Goal: Obtain resource: Obtain resource

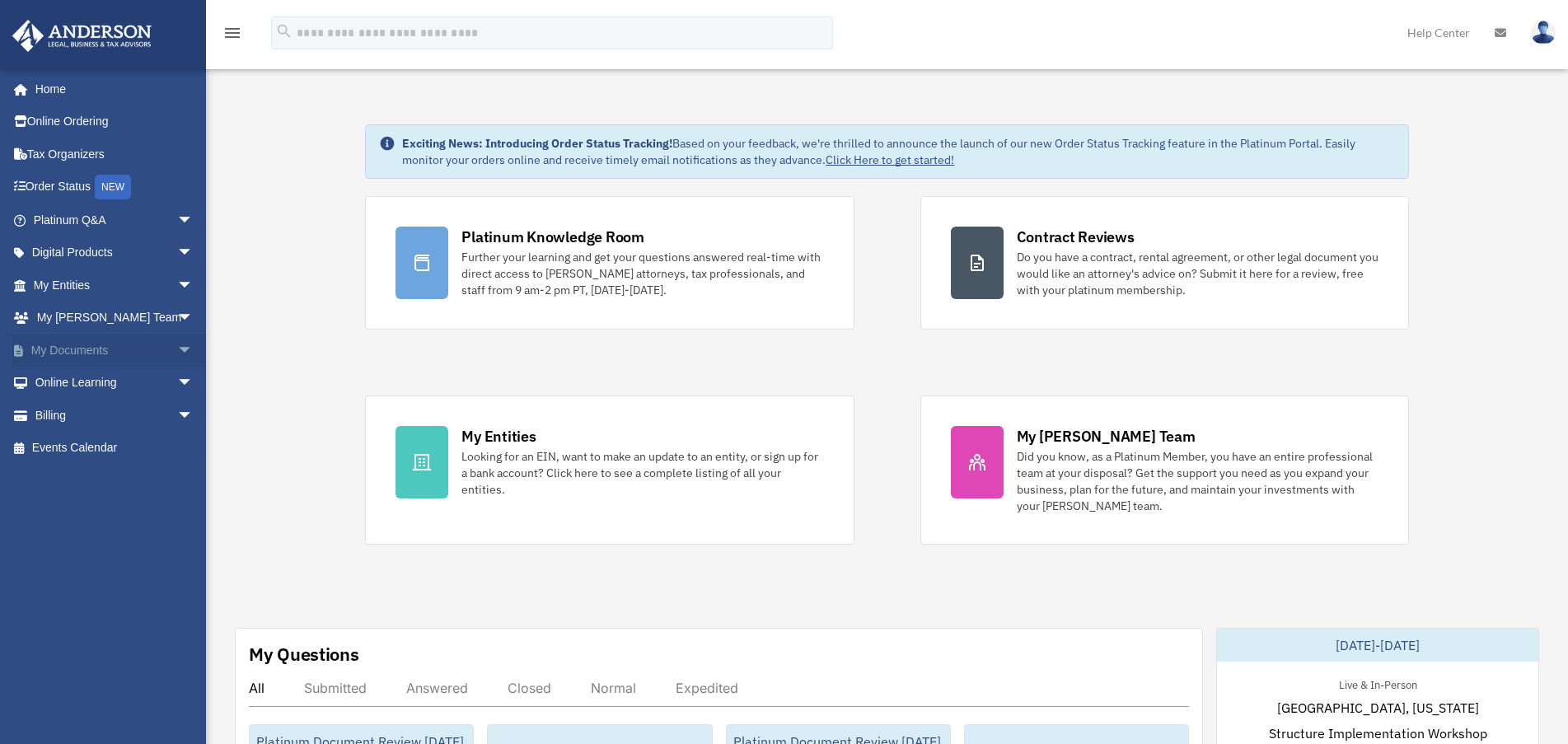
click at [177, 349] on span "arrow_drop_down" at bounding box center [193, 351] width 33 height 34
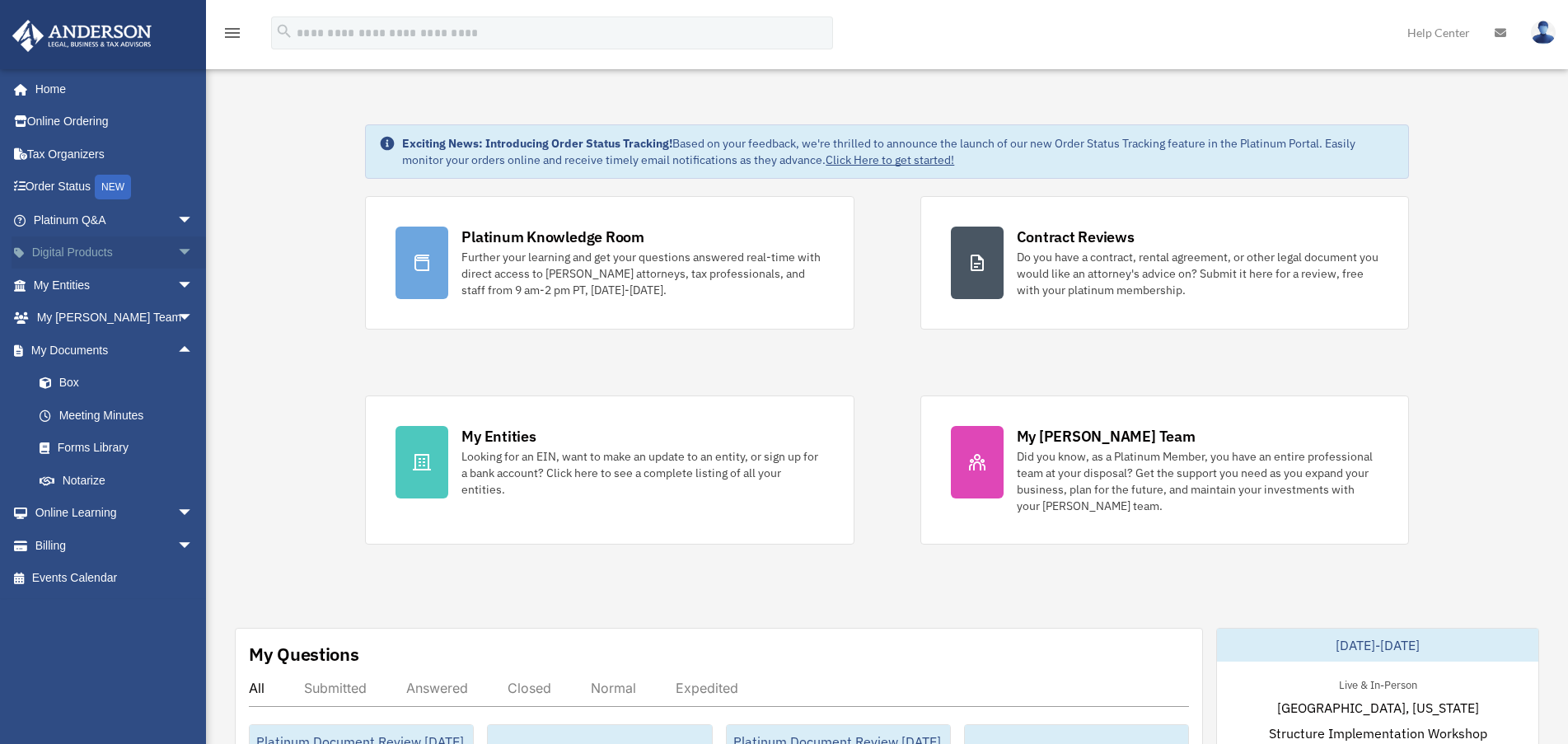
click at [177, 252] on span "arrow_drop_down" at bounding box center [193, 253] width 33 height 34
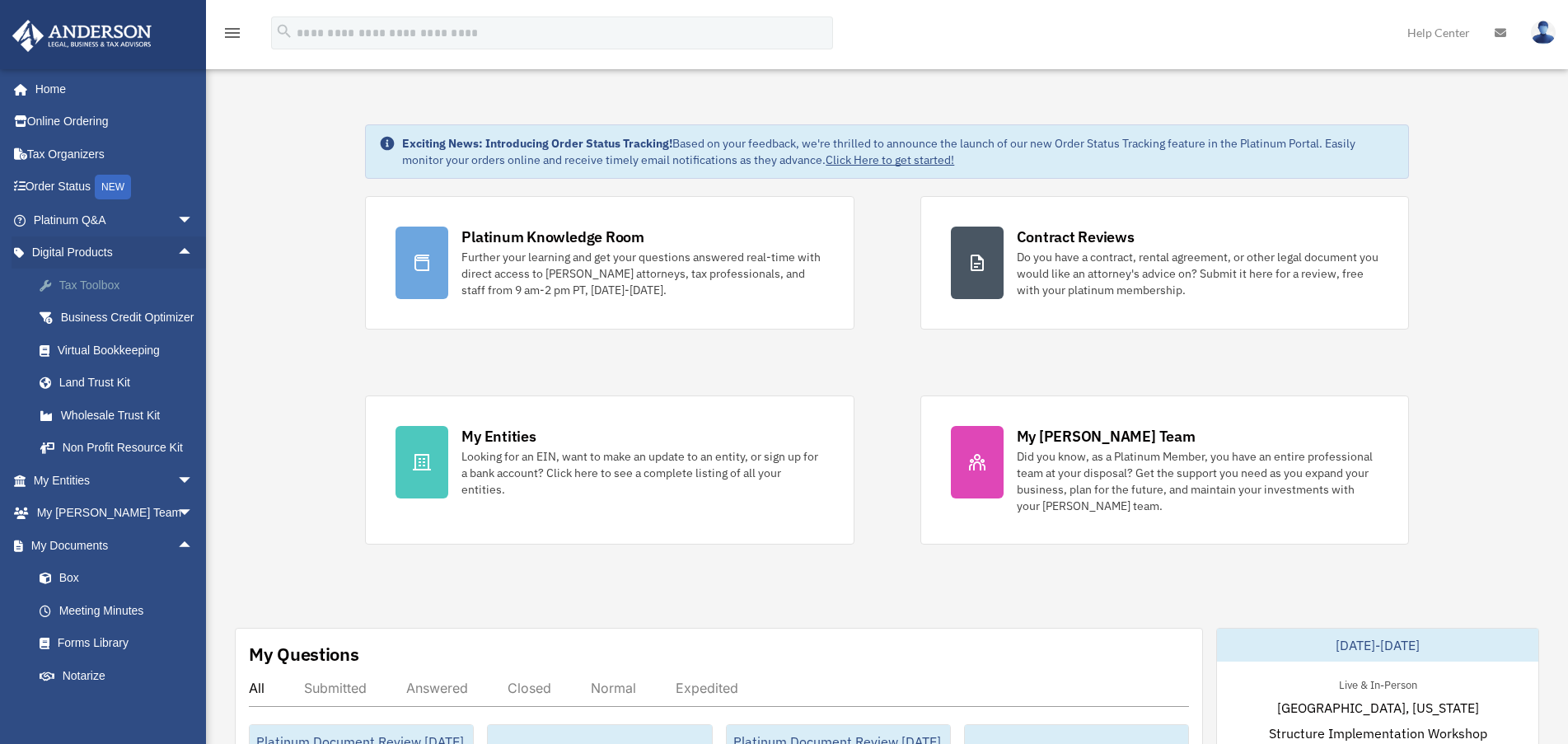
click at [72, 281] on div "Tax Toolbox" at bounding box center [127, 286] width 140 height 21
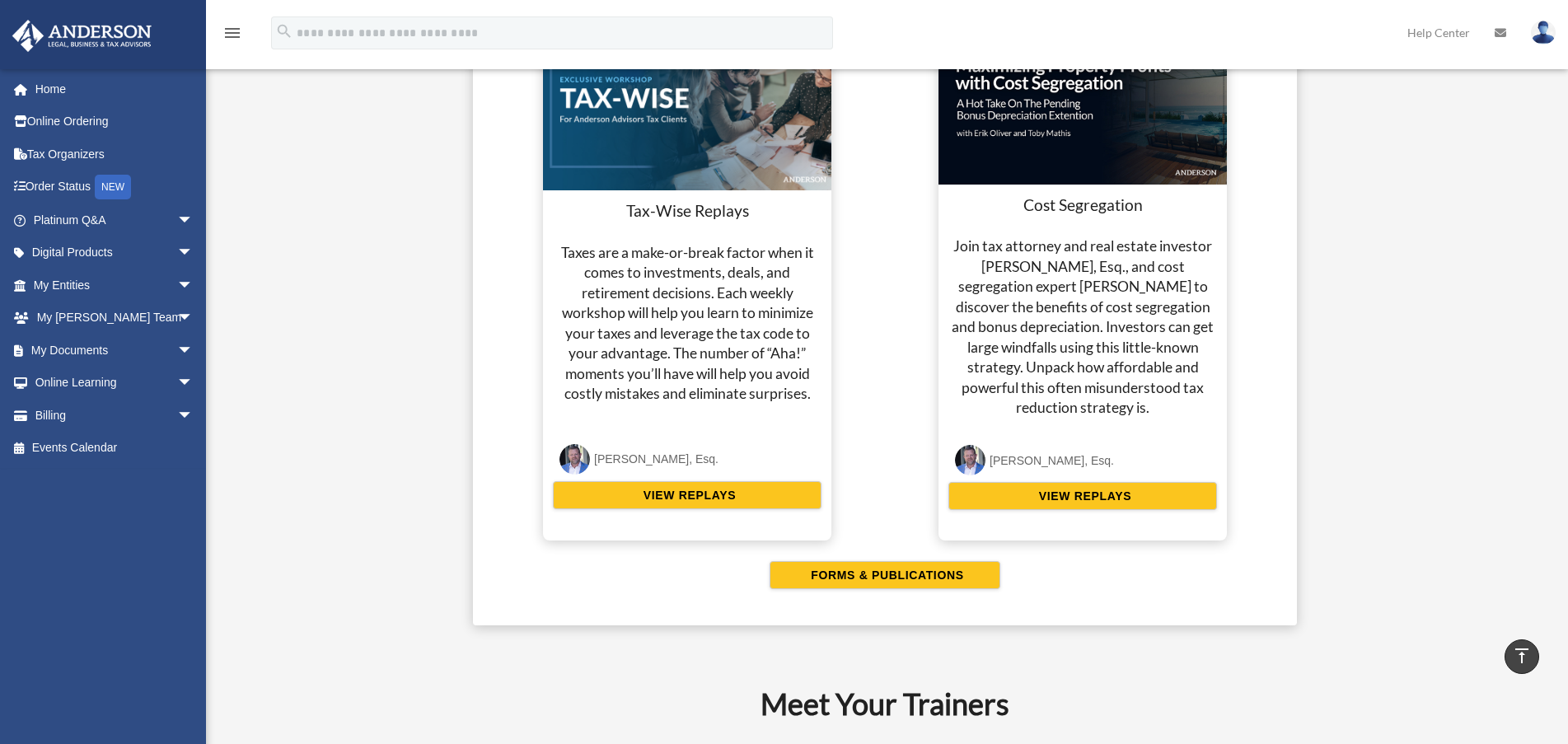
scroll to position [3296, 0]
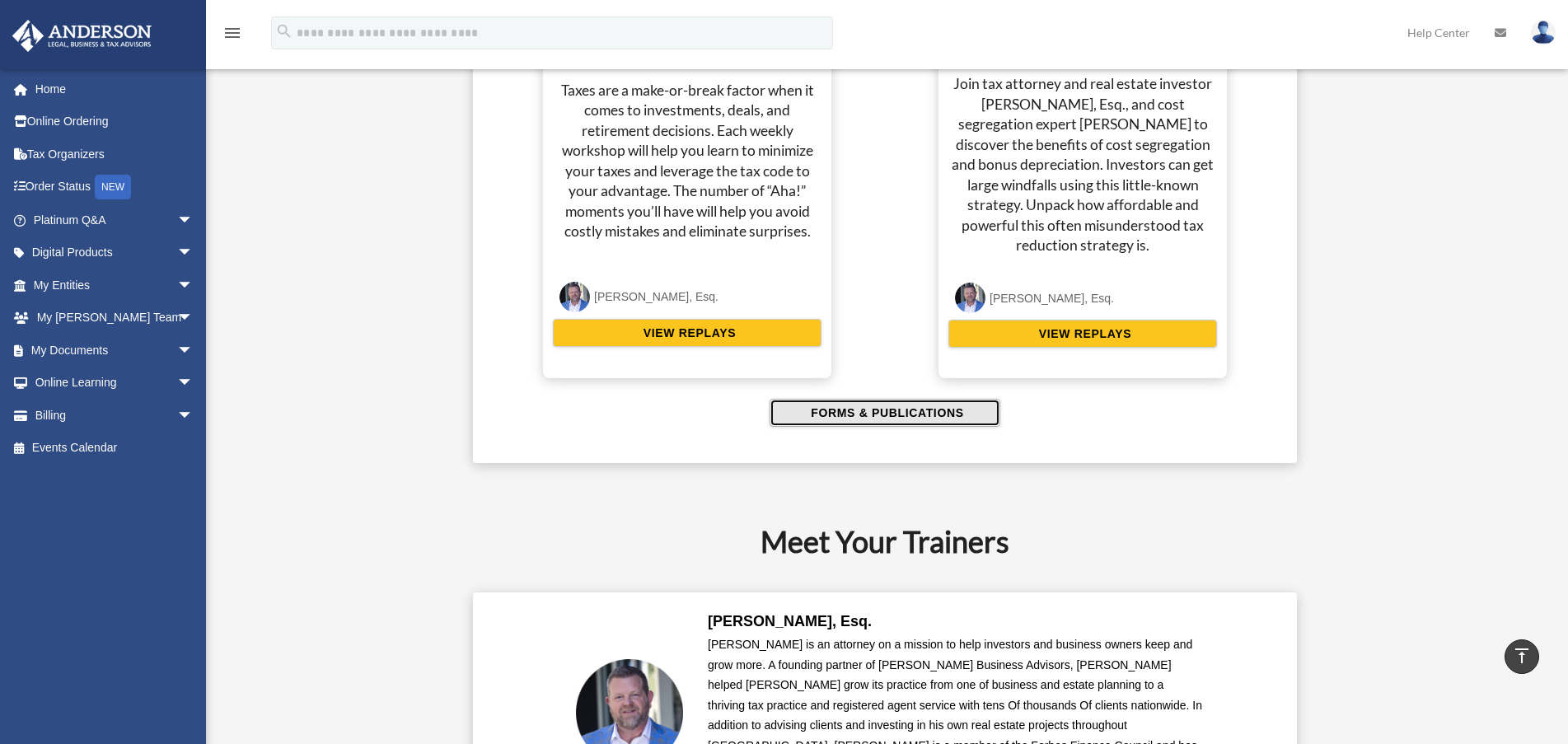
click at [861, 413] on span "FORMS & PUBLICATIONS" at bounding box center [884, 413] width 157 height 16
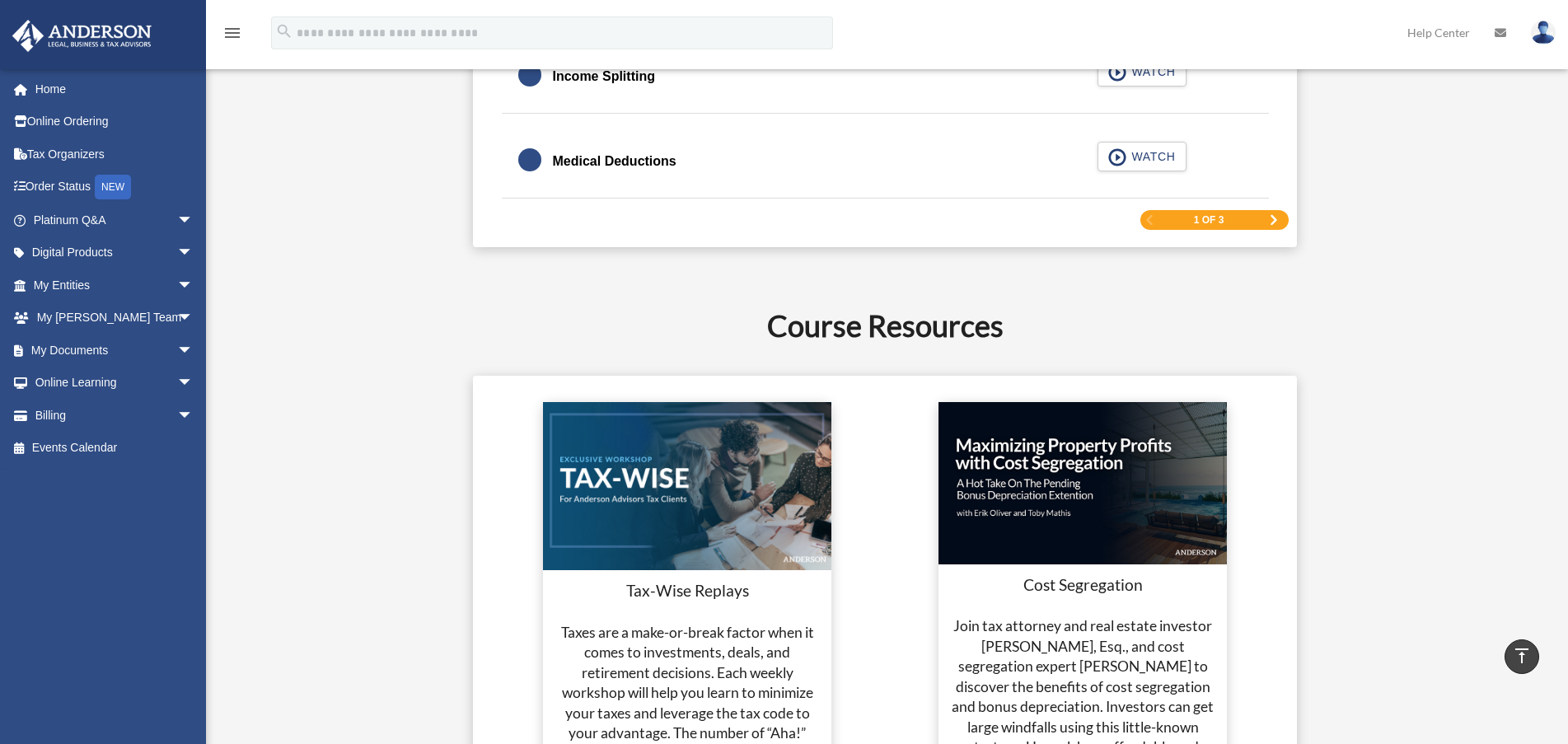
scroll to position [2656, 0]
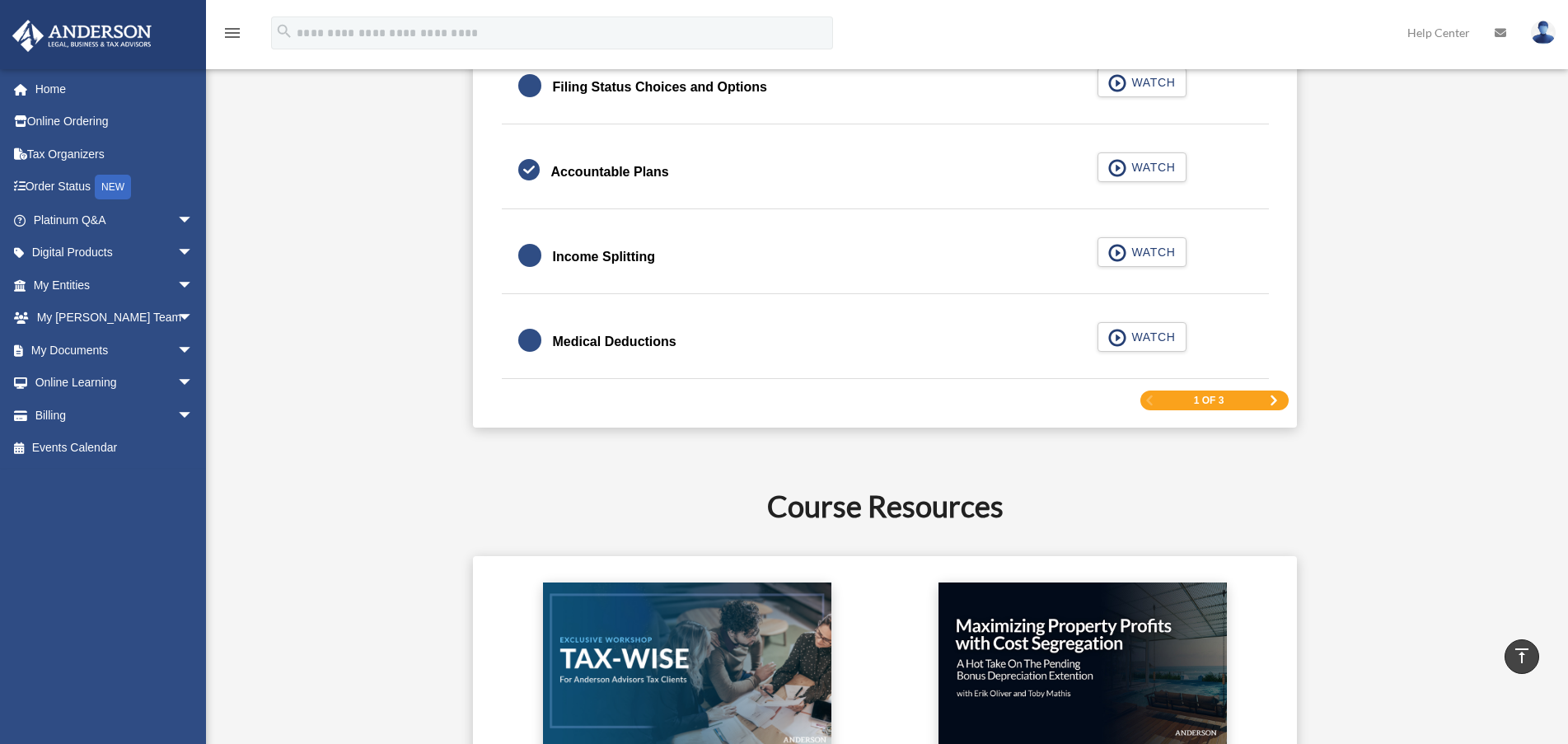
click at [1278, 403] on span "Next Page" at bounding box center [1273, 400] width 10 height 10
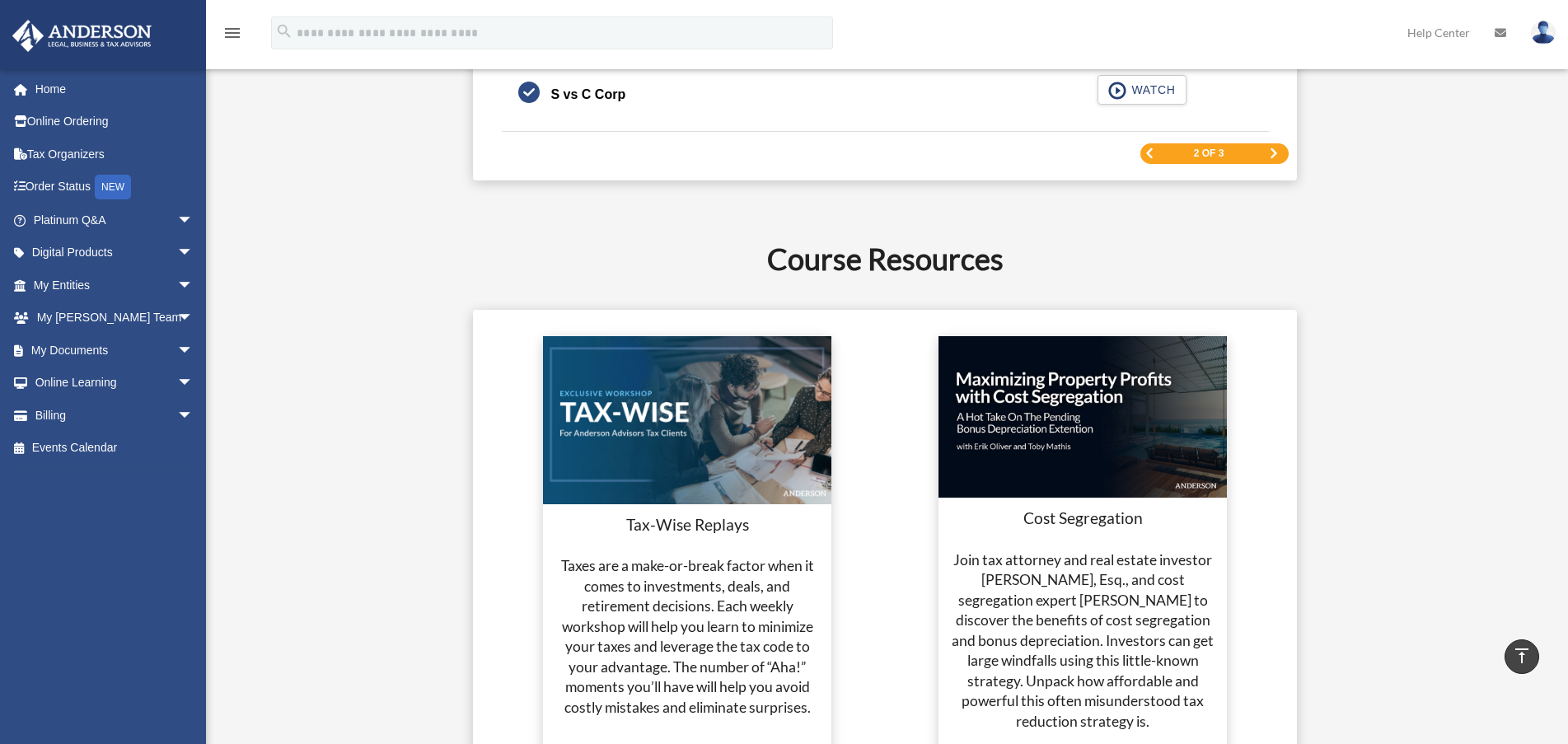
scroll to position [2774, 0]
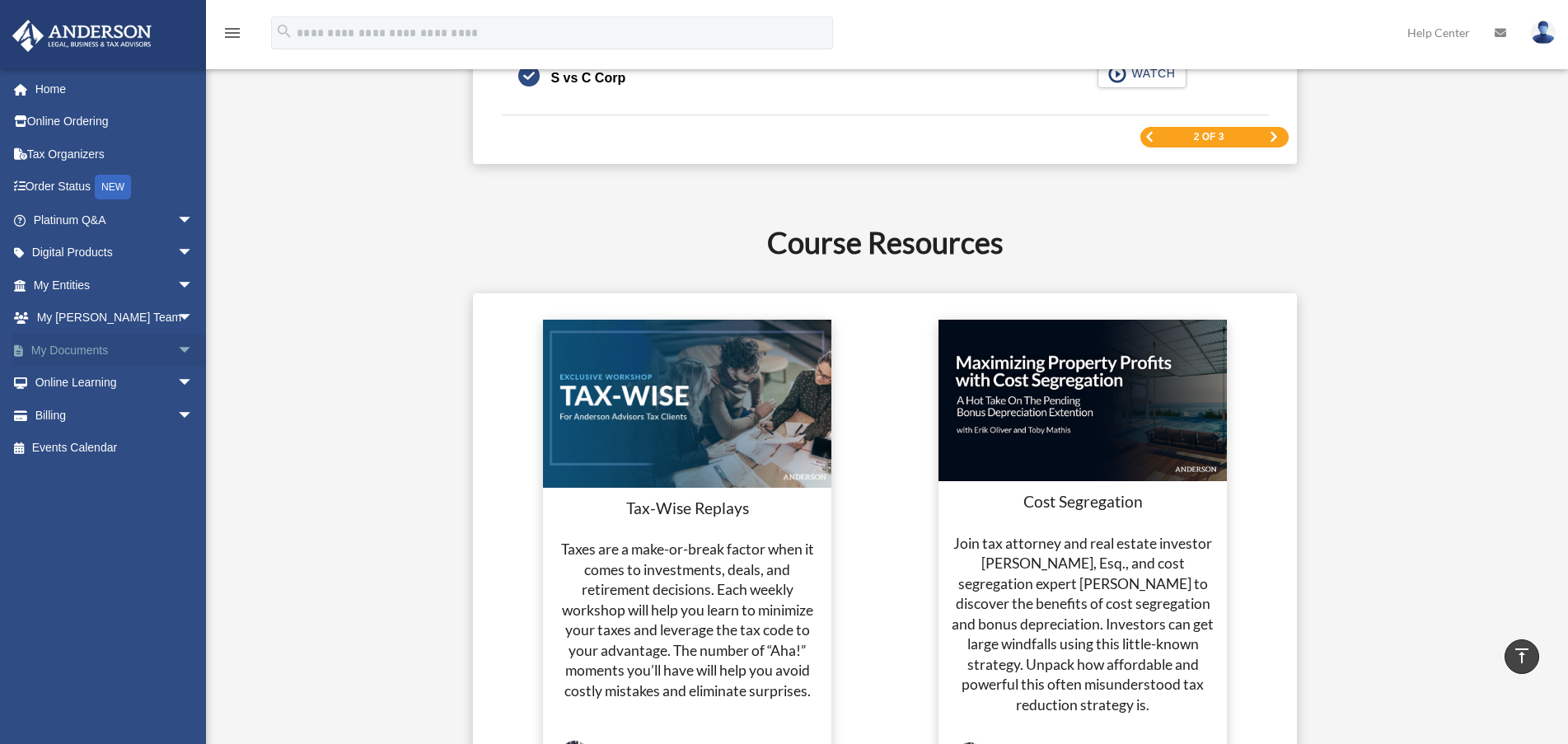
click at [177, 346] on span "arrow_drop_down" at bounding box center [193, 351] width 33 height 34
click at [105, 448] on link "Forms Library" at bounding box center [120, 448] width 195 height 33
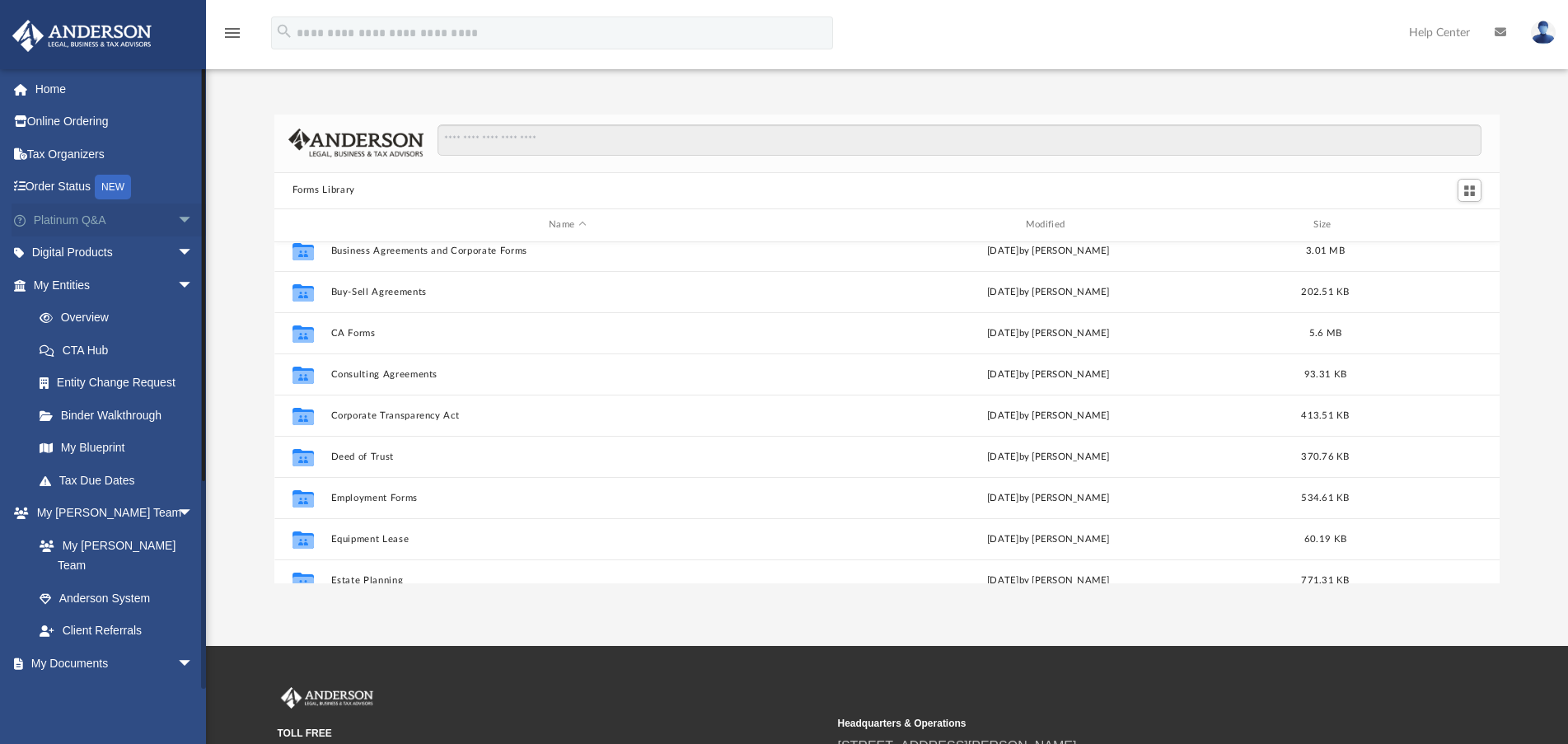
scroll to position [247, 0]
